Goal: Transaction & Acquisition: Purchase product/service

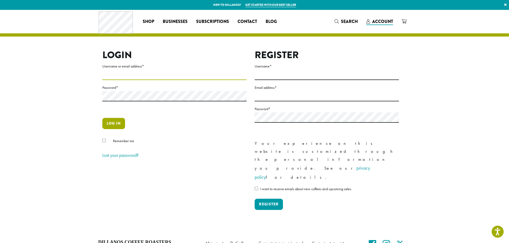
type input "**********"
click at [115, 123] on button "Log in" at bounding box center [113, 123] width 23 height 11
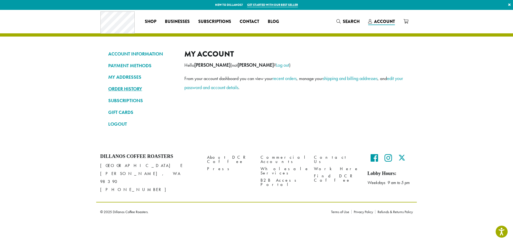
click at [134, 89] on link "ORDER HISTORY" at bounding box center [142, 88] width 68 height 9
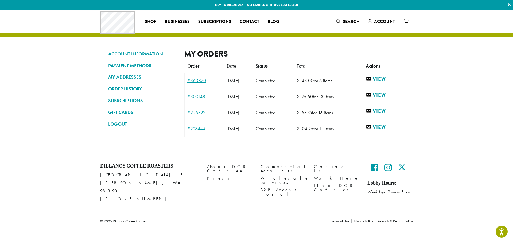
click at [197, 81] on link "#363820" at bounding box center [204, 80] width 34 height 5
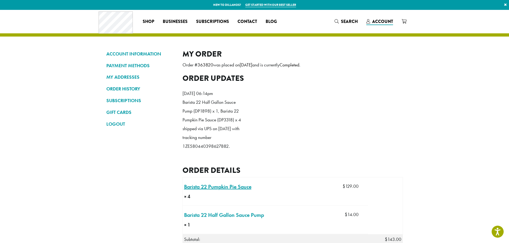
click at [227, 191] on link "Barista 22 Pumpkin Pie Sauce × 4" at bounding box center [217, 187] width 67 height 8
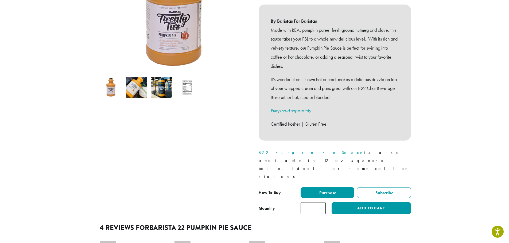
scroll to position [134, 0]
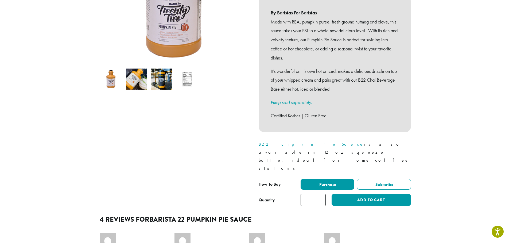
click at [321, 194] on input "*" at bounding box center [313, 200] width 25 height 12
click at [322, 194] on input "*" at bounding box center [313, 200] width 25 height 12
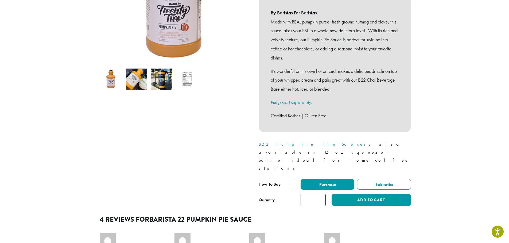
type input "*"
click at [322, 194] on input "*" at bounding box center [313, 200] width 25 height 12
click at [371, 194] on button "Add to cart" at bounding box center [371, 200] width 79 height 12
